Goal: Ask a question: Seek information or help from site administrators or community

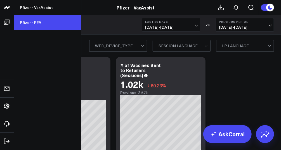
click at [36, 21] on link "Pfizer - PFA" at bounding box center [47, 22] width 67 height 15
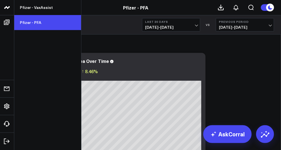
click at [26, 21] on link "Pfizer - PFA" at bounding box center [47, 22] width 67 height 15
click at [32, 21] on link "Pfizer - PFA" at bounding box center [47, 22] width 67 height 15
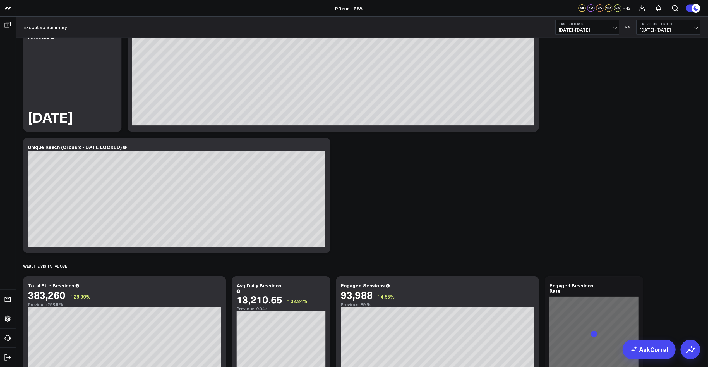
scroll to position [274, 0]
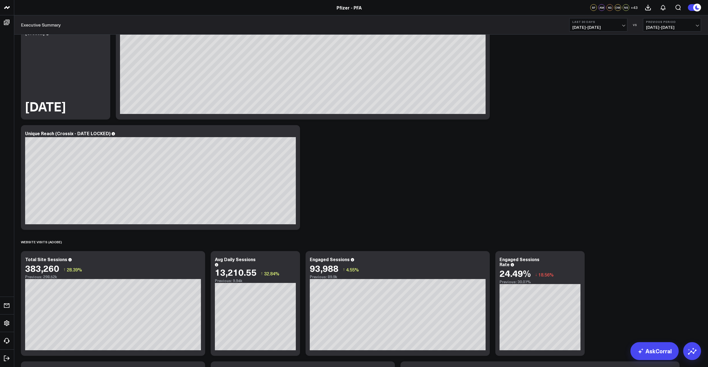
drag, startPoint x: 558, startPoint y: 0, endPoint x: 463, endPoint y: 162, distance: 188.2
click at [280, 150] on div "SPEND (PUBLICIS) Copy link to widget Ask support Comment Export PNG Spend by Th…" at bounding box center [361, 303] width 686 height 1086
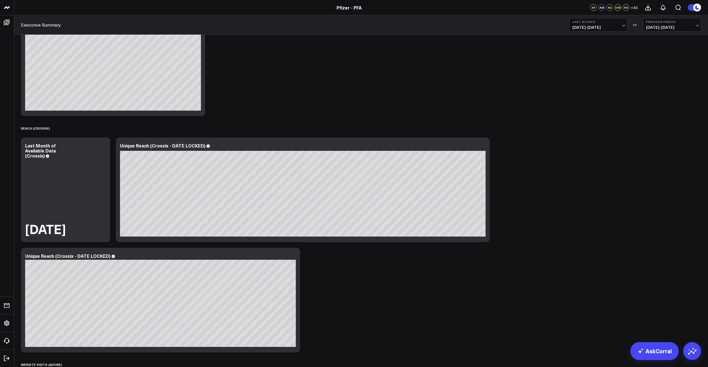
scroll to position [0, 0]
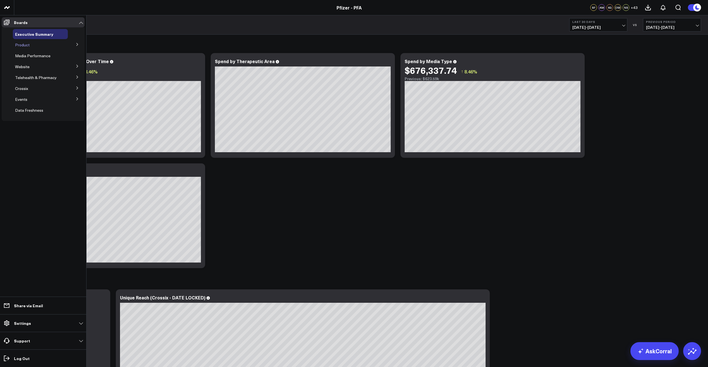
click at [29, 42] on span "Product" at bounding box center [22, 44] width 15 height 5
click at [76, 44] on icon at bounding box center [77, 44] width 3 height 3
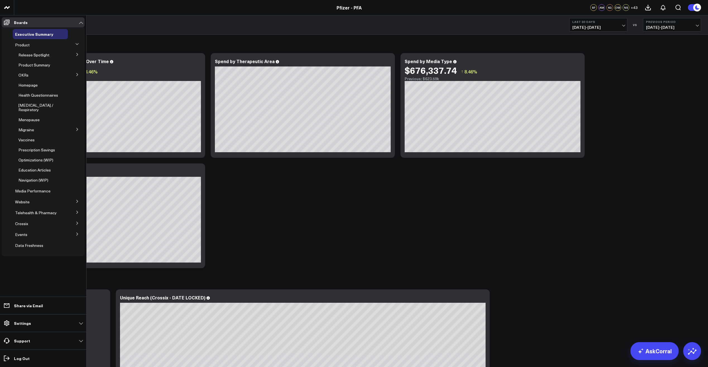
click at [76, 44] on icon at bounding box center [77, 43] width 3 height 1
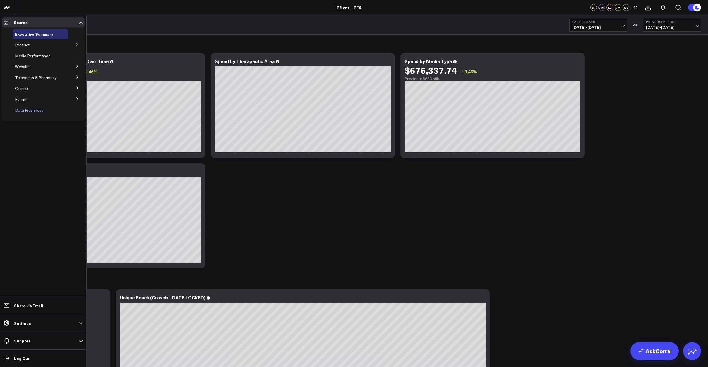
click at [25, 110] on span "Data Freshness" at bounding box center [29, 109] width 28 height 5
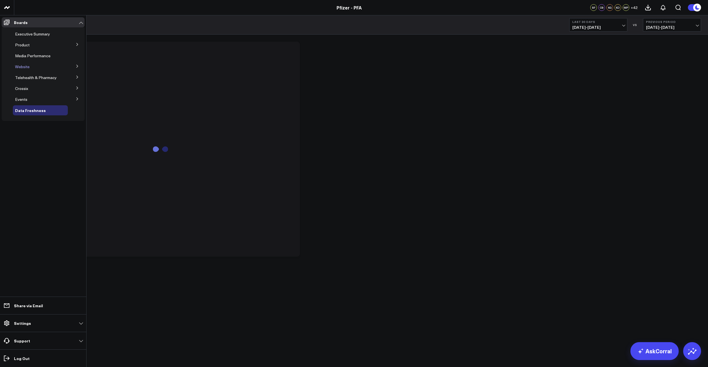
click at [25, 66] on span "Website" at bounding box center [22, 66] width 15 height 5
click at [77, 66] on icon at bounding box center [77, 65] width 3 height 3
click at [28, 76] on span "Website HVA Performance" at bounding box center [41, 76] width 47 height 5
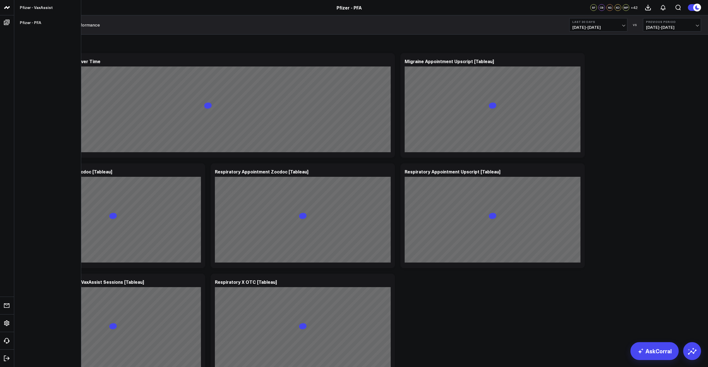
click at [6, 10] on icon at bounding box center [7, 7] width 7 height 7
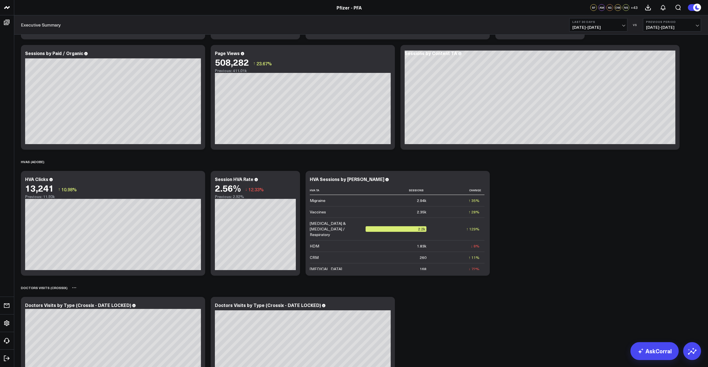
scroll to position [574, 0]
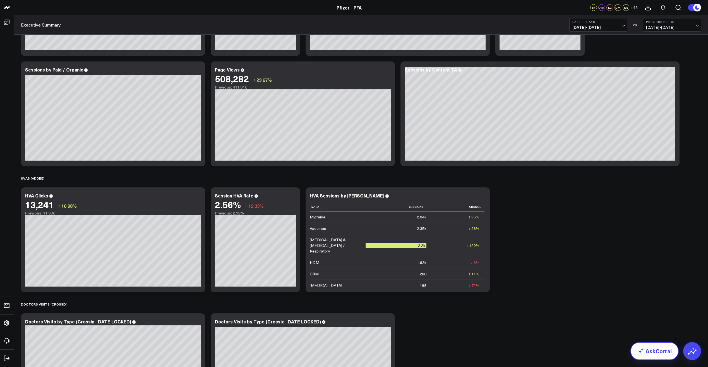
click at [660, 354] on link "AskCorral" at bounding box center [655, 351] width 48 height 18
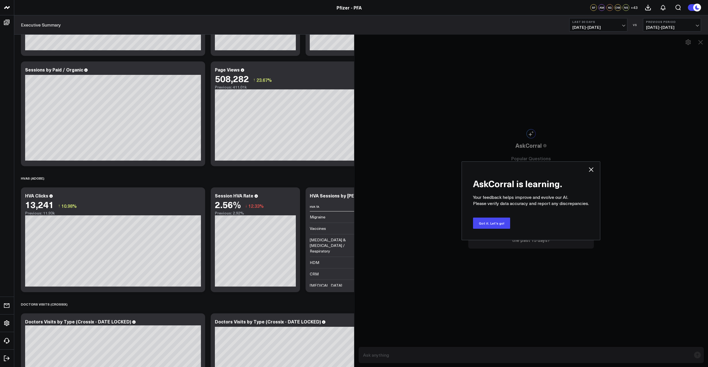
click at [592, 165] on div "AskCorral is learning. Your feedback helps improve and evolve our AI. Please ve…" at bounding box center [531, 200] width 139 height 79
click at [592, 168] on icon at bounding box center [591, 169] width 7 height 7
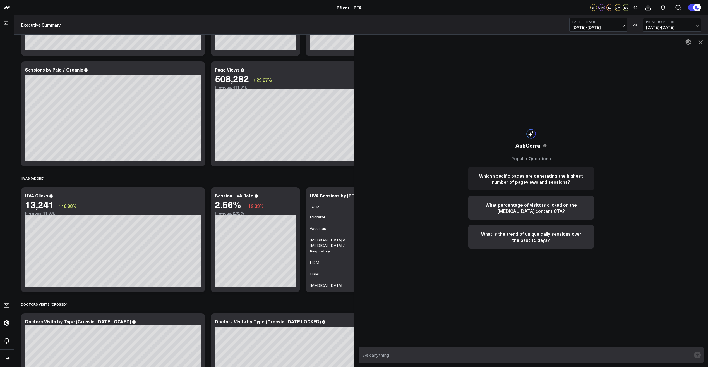
click at [522, 181] on button "Which specific pages are generating the highest number of pageviews and session…" at bounding box center [531, 178] width 126 height 23
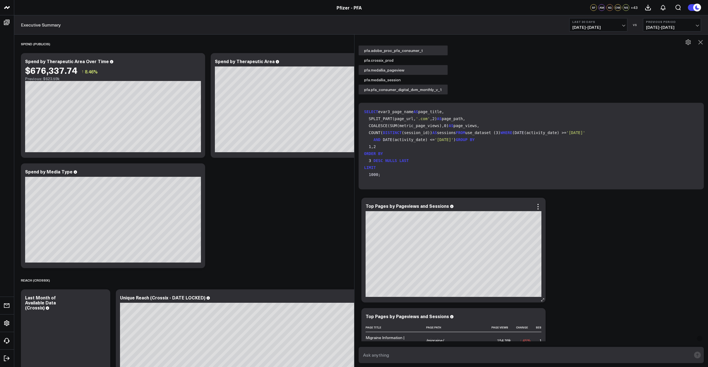
scroll to position [84, 0]
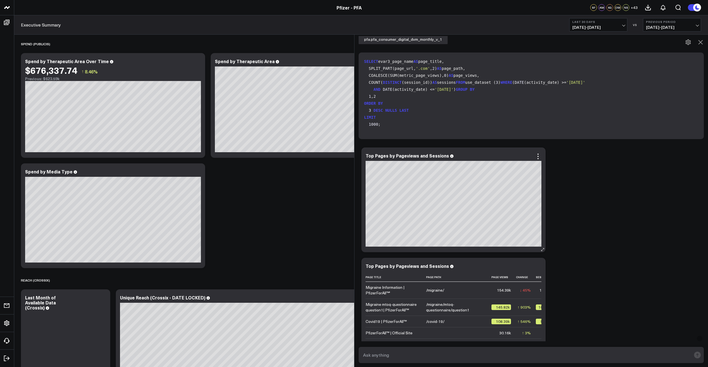
click at [541, 160] on div at bounding box center [454, 159] width 176 height 1
click at [540, 153] on icon at bounding box center [538, 156] width 7 height 7
click at [572, 190] on div "Ask support Export PNG Top Pages by Pageviews and Sessions Treatment | PfizerFo…" at bounding box center [532, 255] width 346 height 221
click at [540, 264] on icon at bounding box center [538, 266] width 7 height 7
click at [586, 257] on div "Ask support Export PNG Top Pages by Pageviews and Sessions Treatment | PfizerFo…" at bounding box center [532, 255] width 346 height 221
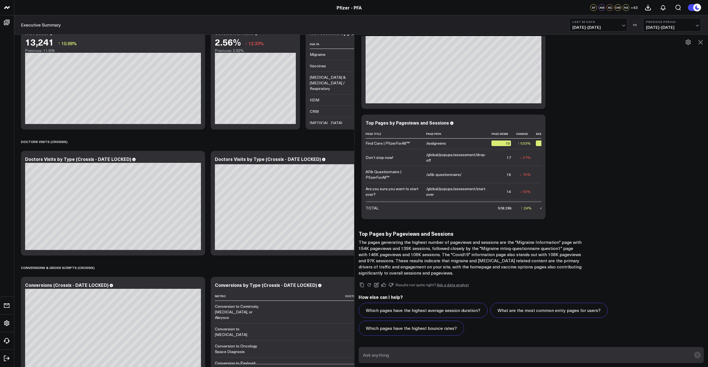
scroll to position [788, 0]
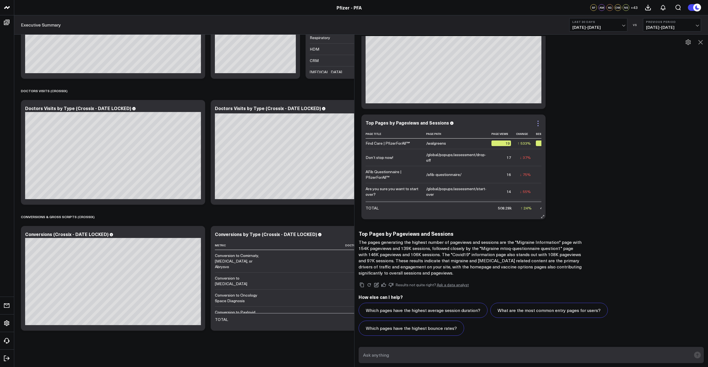
click at [539, 124] on icon at bounding box center [538, 123] width 7 height 7
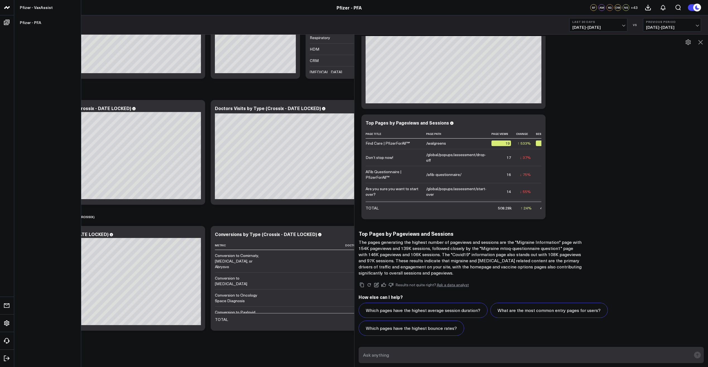
click at [7, 8] on use at bounding box center [7, 7] width 6 height 3
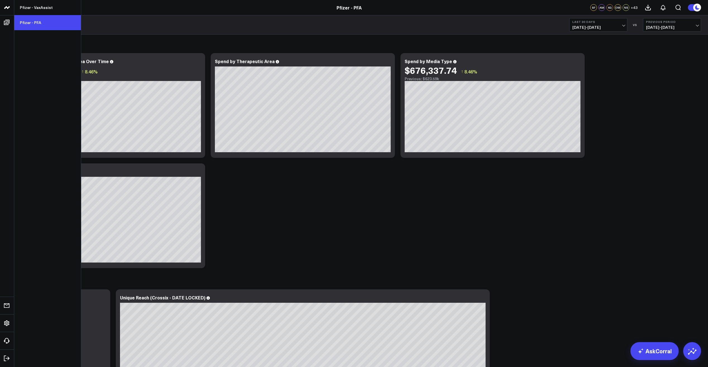
click at [32, 23] on link "Pfizer - PFA" at bounding box center [47, 22] width 67 height 15
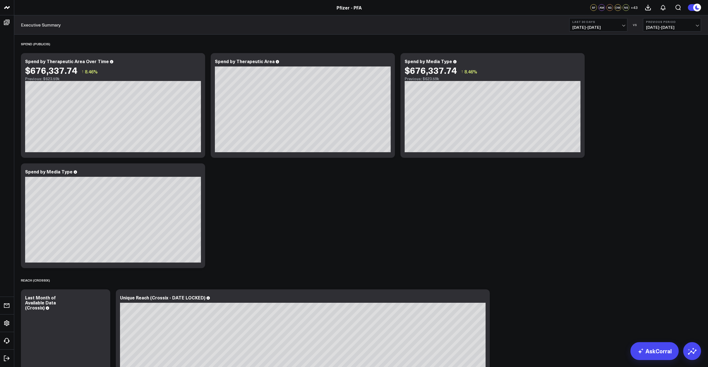
click at [44, 25] on link "Executive Summary" at bounding box center [41, 25] width 40 height 6
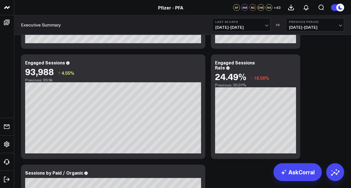
scroll to position [1027, 0]
